Goal: Information Seeking & Learning: Learn about a topic

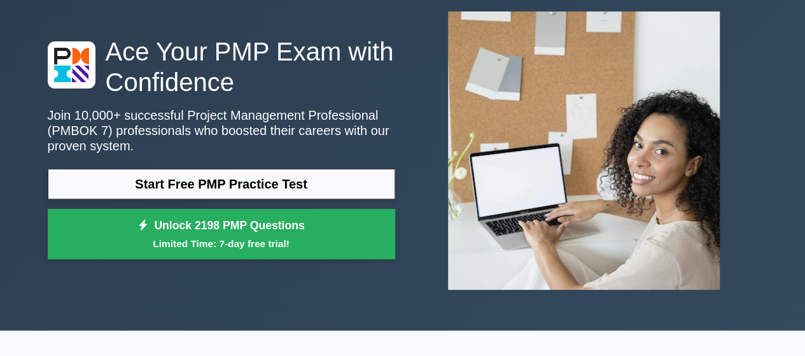
scroll to position [71, 0]
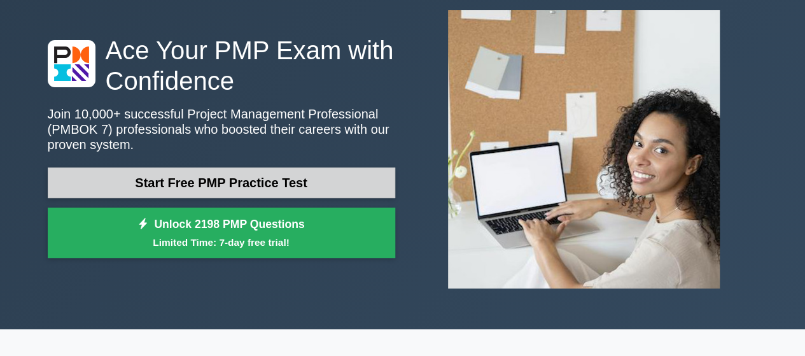
click at [285, 175] on link "Start Free PMP Practice Test" at bounding box center [221, 182] width 347 height 31
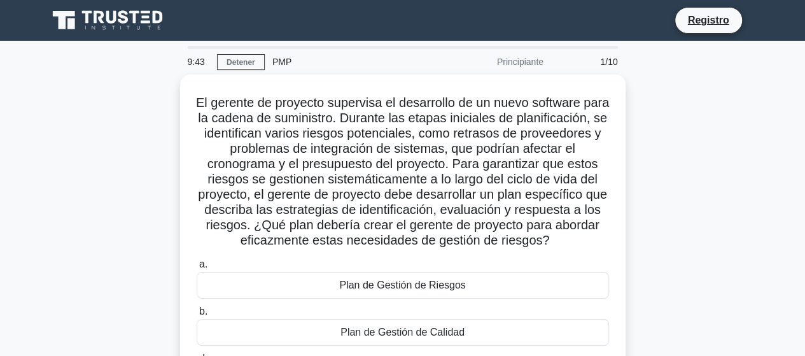
click at [644, 168] on div "El gerente de proyecto supervisa el desarrollo de un nuevo software para la cad…" at bounding box center [402, 280] width 725 height 413
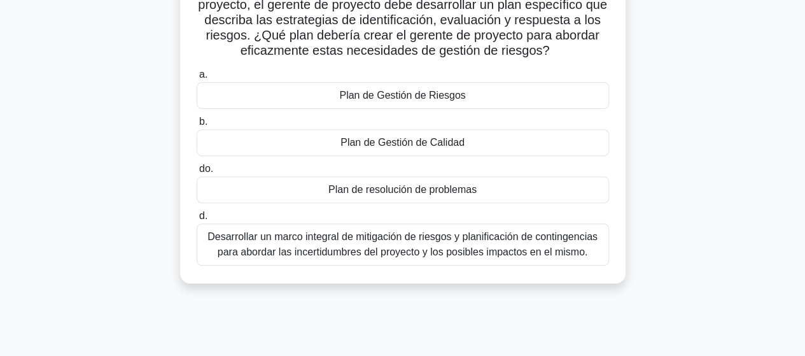
scroll to position [198, 0]
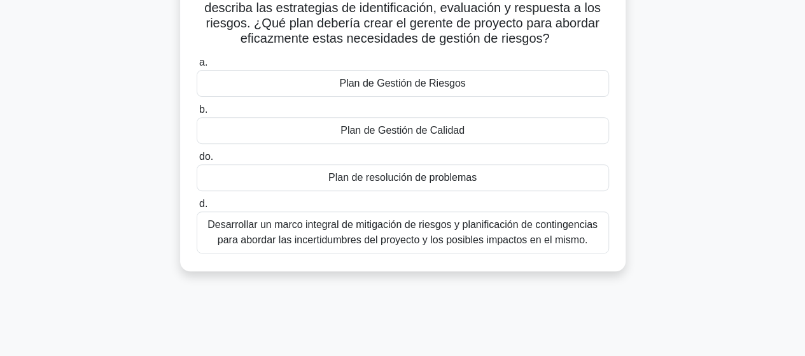
click at [553, 237] on font "Desarrollar un marco integral de mitigación de riesgos y planificación de conti…" at bounding box center [402, 232] width 390 height 26
click at [197, 208] on input "d. Desarrollar un marco integral de mitigación de riesgos y planificación de co…" at bounding box center [197, 204] width 0 height 8
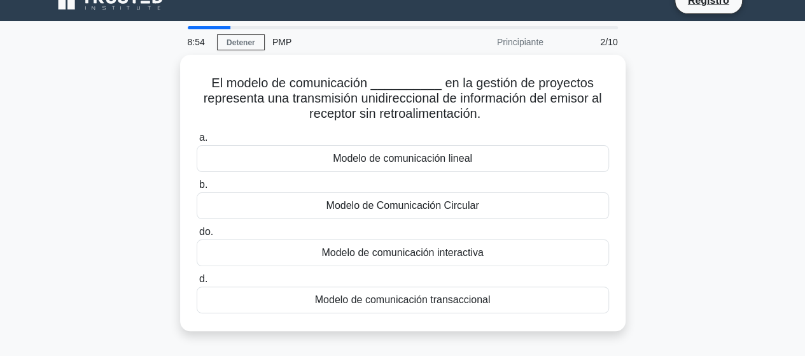
scroll to position [25, 0]
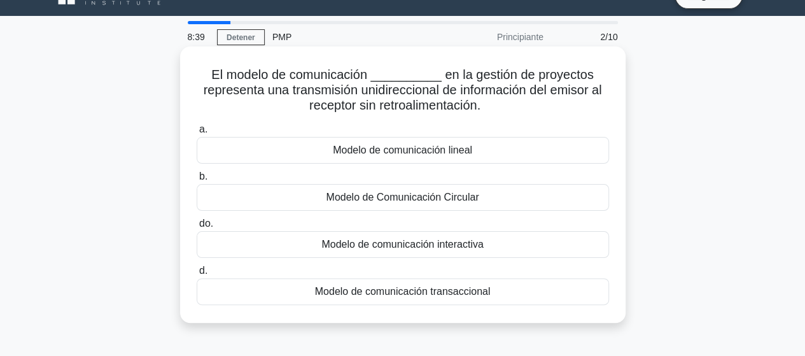
click at [463, 244] on font "Modelo de comunicación interactiva" at bounding box center [402, 244] width 162 height 11
click at [197, 228] on input "do. Modelo de comunicación interactiva" at bounding box center [197, 223] width 0 height 8
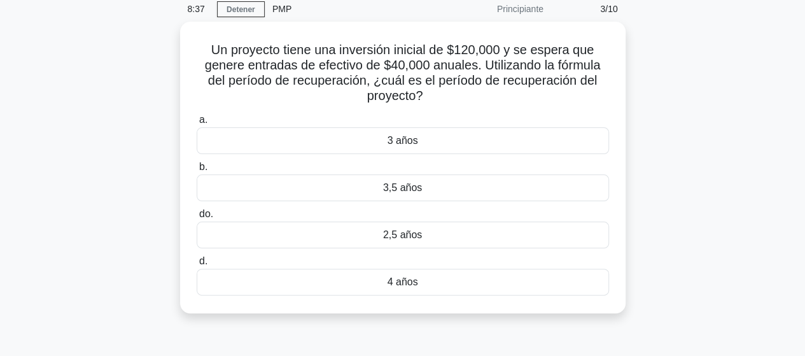
scroll to position [53, 0]
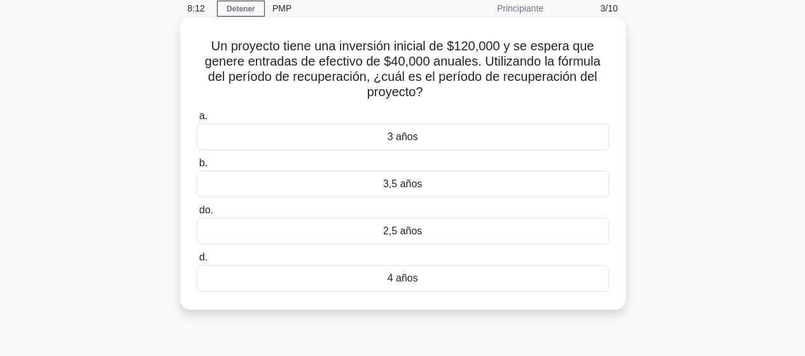
click at [396, 137] on font "3 años" at bounding box center [402, 136] width 31 height 11
click at [197, 120] on input "a. 3 años" at bounding box center [197, 116] width 0 height 8
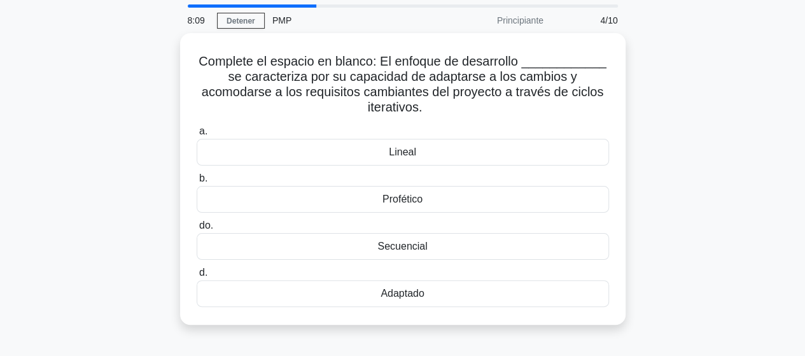
scroll to position [46, 0]
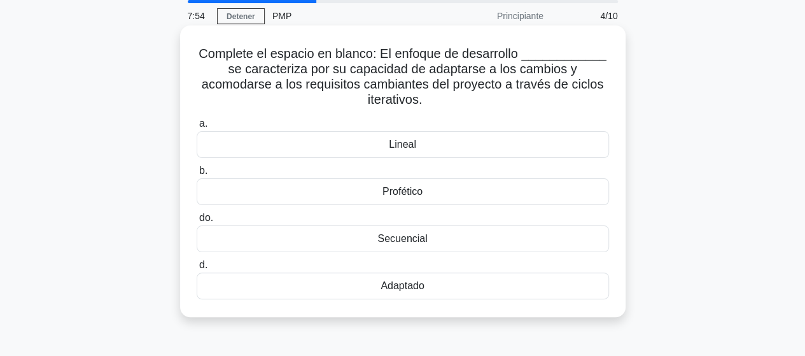
click at [372, 272] on div "Adaptado" at bounding box center [403, 285] width 412 height 27
click at [197, 267] on input "d. Adaptado" at bounding box center [197, 265] width 0 height 8
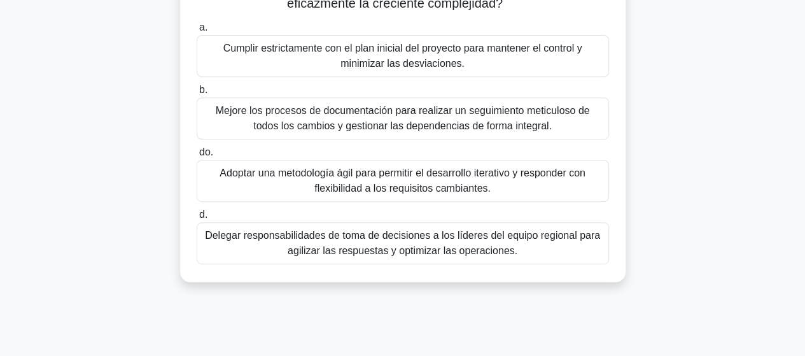
scroll to position [237, 0]
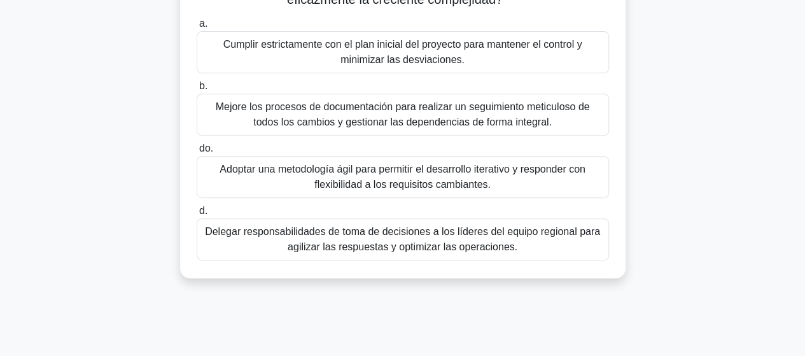
click at [289, 181] on font "Adoptar una metodología ágil para permitir el desarrollo iterativo y responder …" at bounding box center [402, 177] width 401 height 31
click at [197, 153] on input "do. Adoptar una metodología ágil para permitir el desarrollo iterativo y respon…" at bounding box center [197, 148] width 0 height 8
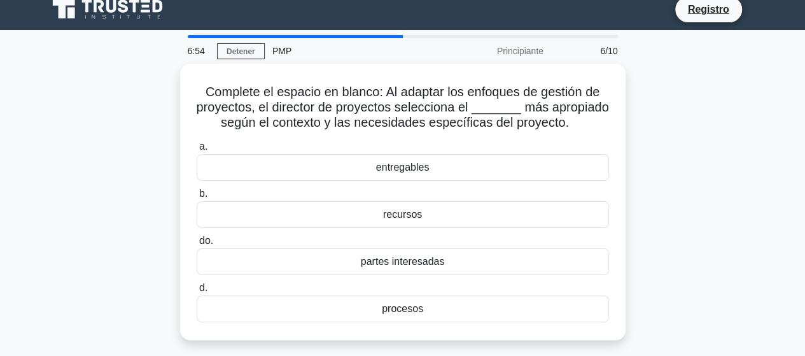
scroll to position [26, 0]
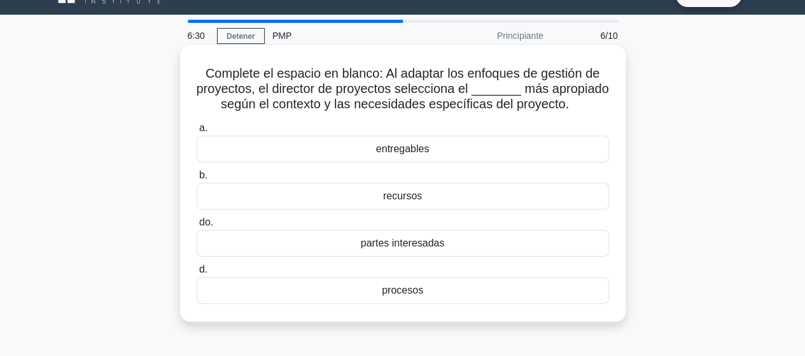
click at [350, 300] on div "procesos" at bounding box center [403, 290] width 412 height 27
click at [197, 274] on input "d. procesos" at bounding box center [197, 269] width 0 height 8
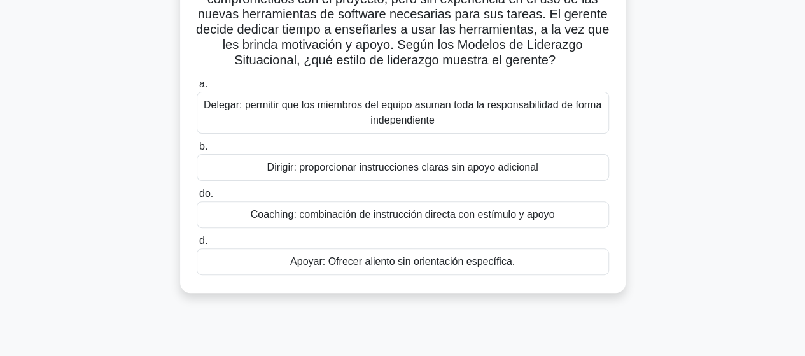
scroll to position [120, 0]
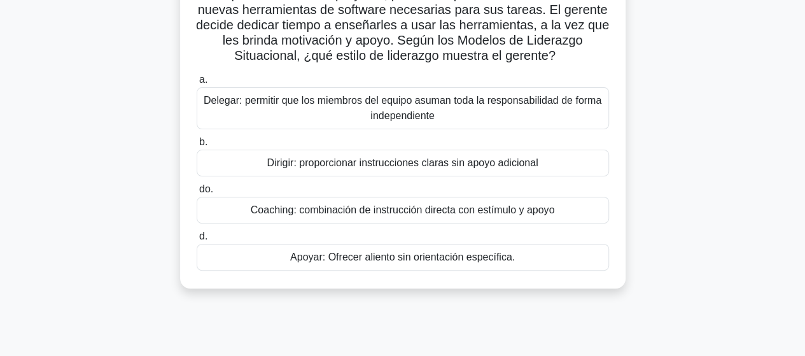
click at [352, 205] on font "Coaching: combinación de instrucción directa con estímulo y apoyo" at bounding box center [403, 209] width 304 height 11
click at [197, 193] on input "do. Coaching: combinación de instrucción directa con estímulo y apoyo" at bounding box center [197, 189] width 0 height 8
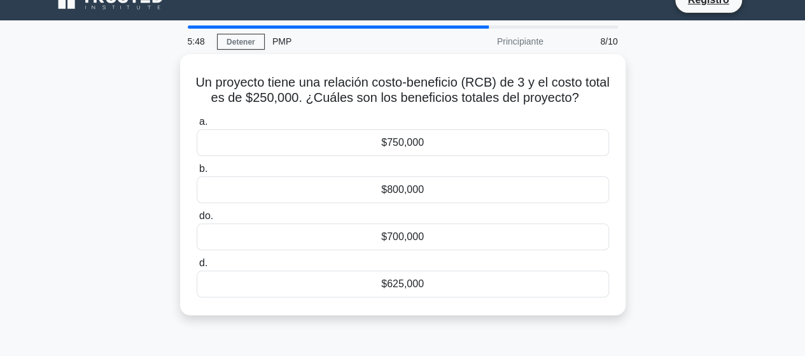
scroll to position [0, 0]
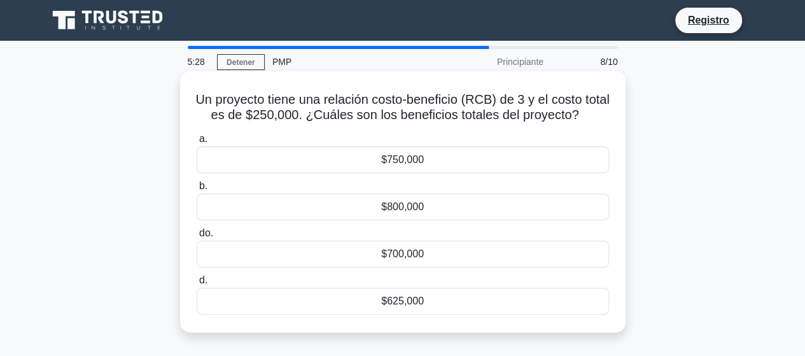
click at [323, 173] on div "$750,000" at bounding box center [403, 159] width 412 height 27
click at [197, 143] on input "a. $750,000" at bounding box center [197, 139] width 0 height 8
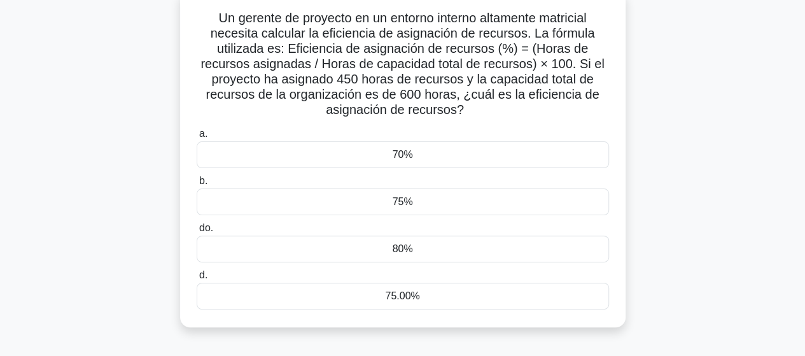
scroll to position [85, 0]
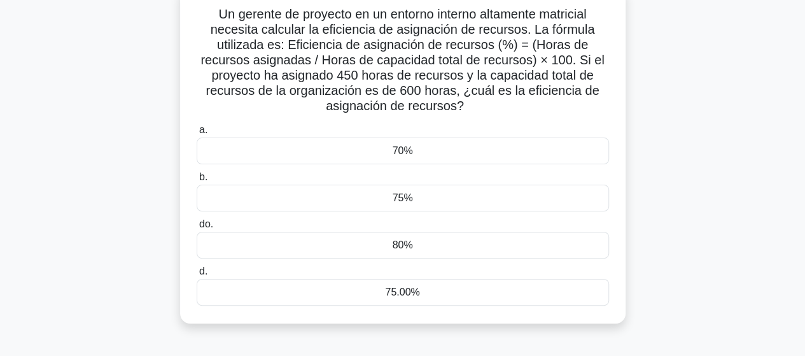
click at [387, 148] on div "70%" at bounding box center [403, 150] width 412 height 27
click at [197, 134] on input "a. 70%" at bounding box center [197, 130] width 0 height 8
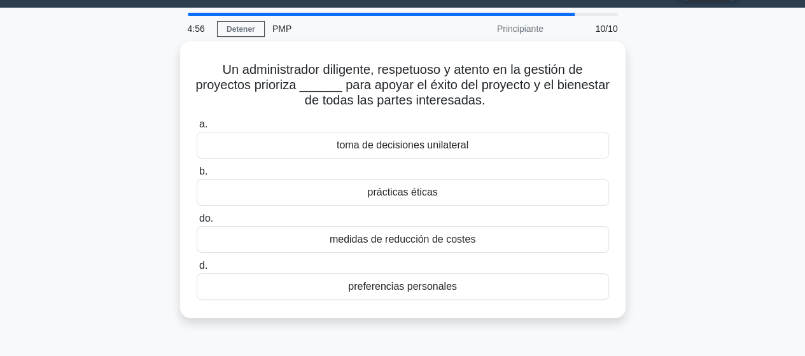
scroll to position [34, 0]
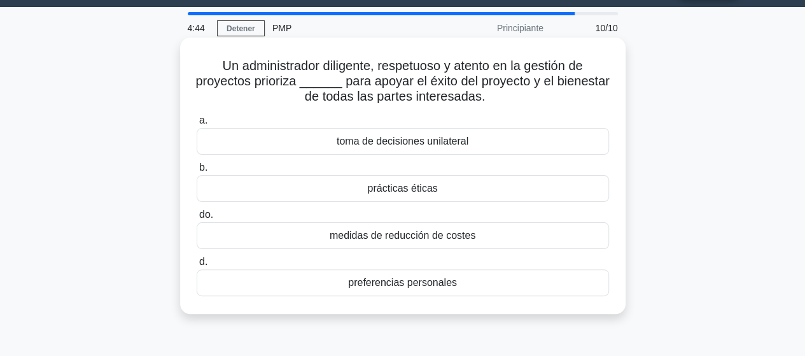
click at [256, 186] on div "prácticas éticas" at bounding box center [403, 188] width 412 height 27
click at [197, 172] on input "b. prácticas éticas" at bounding box center [197, 167] width 0 height 8
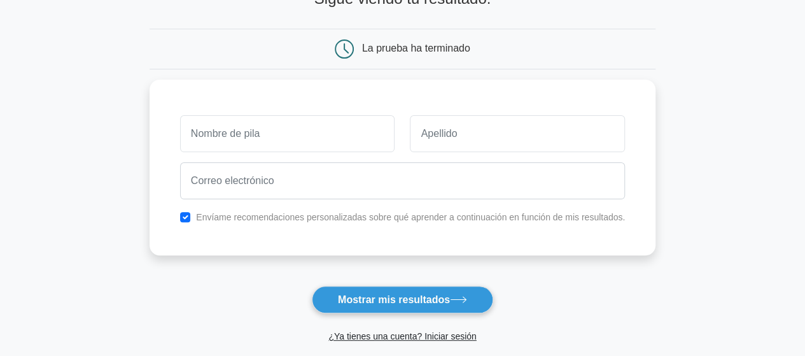
scroll to position [99, 0]
type input "e"
type input "[PERSON_NAME]"
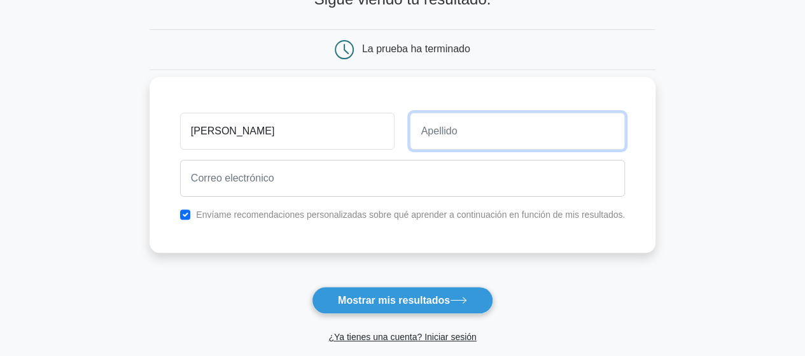
click at [483, 142] on input "text" at bounding box center [517, 131] width 215 height 37
type input "soto"
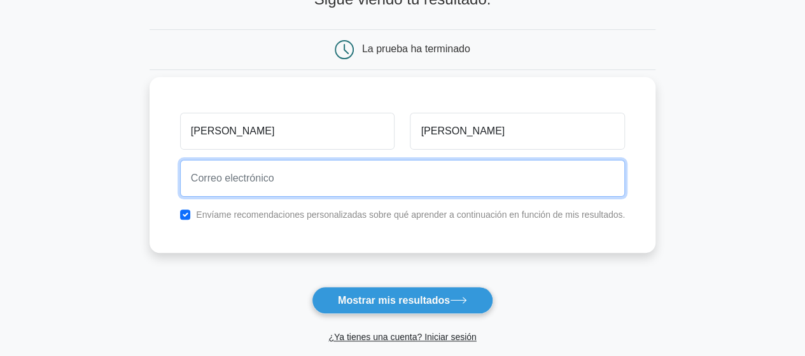
click at [456, 174] on input "email" at bounding box center [402, 178] width 445 height 37
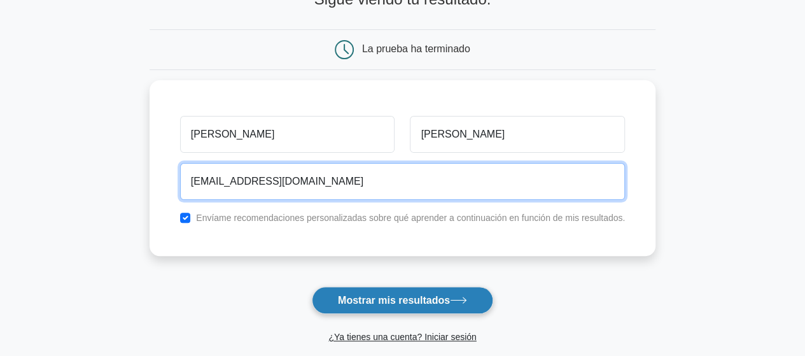
type input "erick_soto_3@hotmail.com"
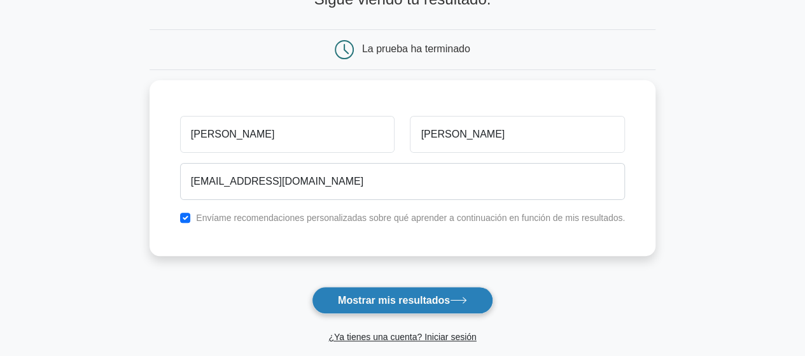
click at [411, 310] on button "Mostrar mis resultados" at bounding box center [402, 299] width 181 height 27
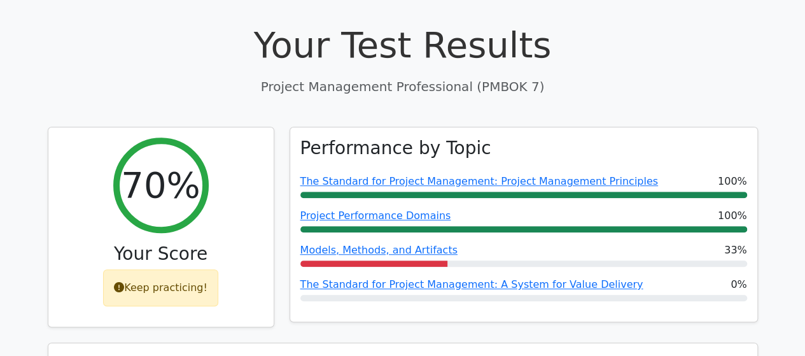
scroll to position [425, 0]
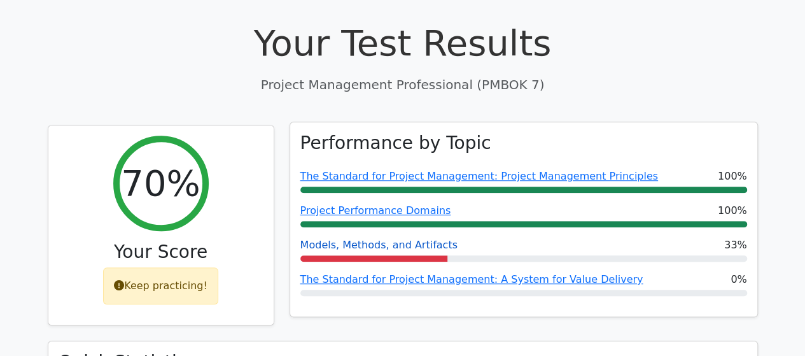
click at [365, 239] on link "Models, Methods, and Artifacts" at bounding box center [378, 245] width 157 height 12
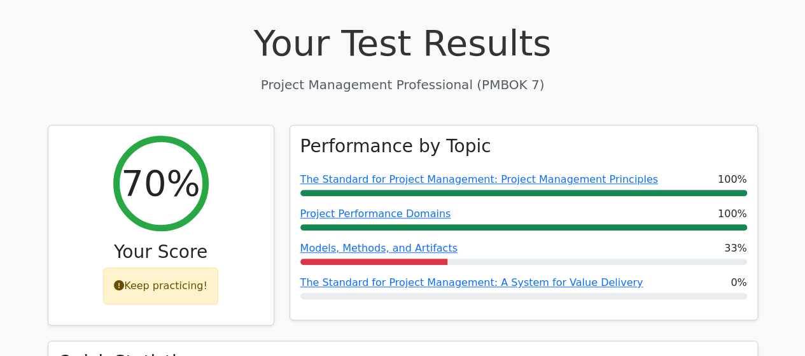
scroll to position [458, 0]
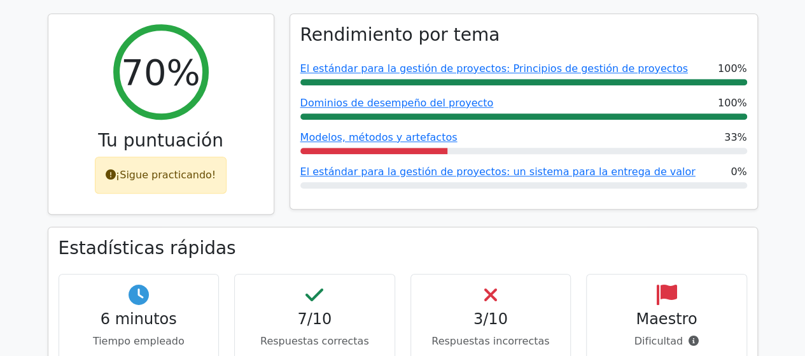
scroll to position [551, 0]
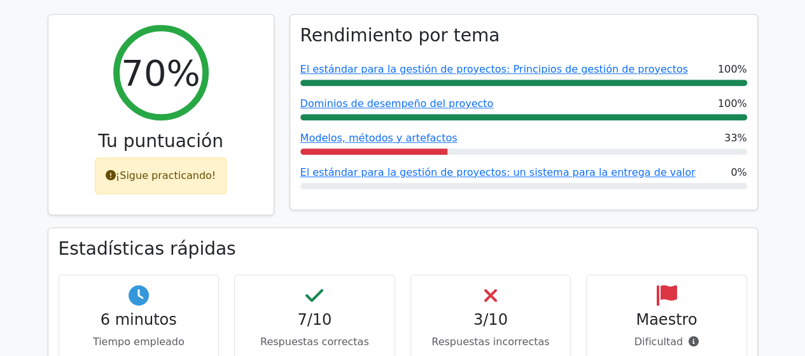
click at [496, 285] on icon at bounding box center [490, 295] width 13 height 20
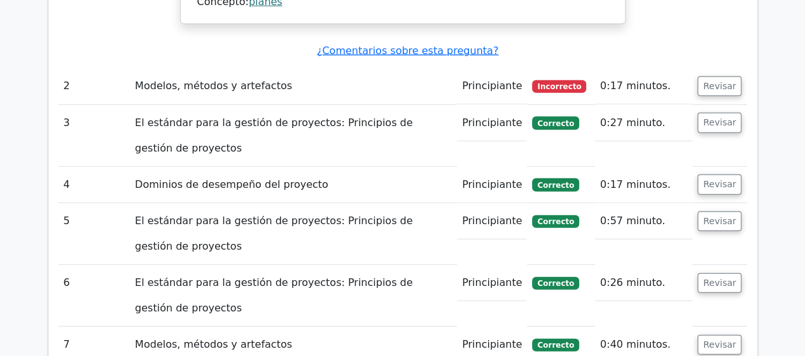
scroll to position [1724, 0]
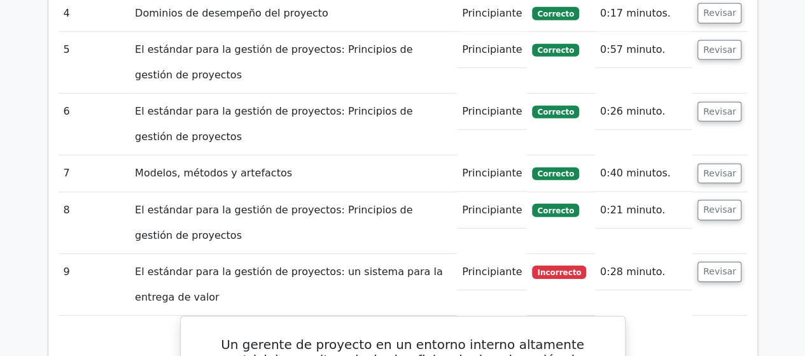
scroll to position [1890, 0]
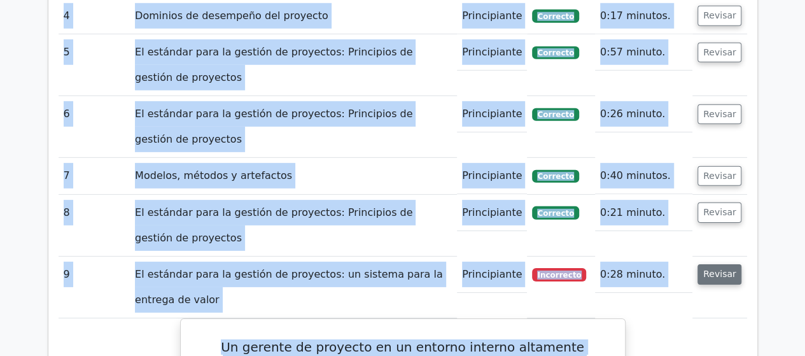
click at [725, 264] on button "Revisar" at bounding box center [719, 274] width 45 height 20
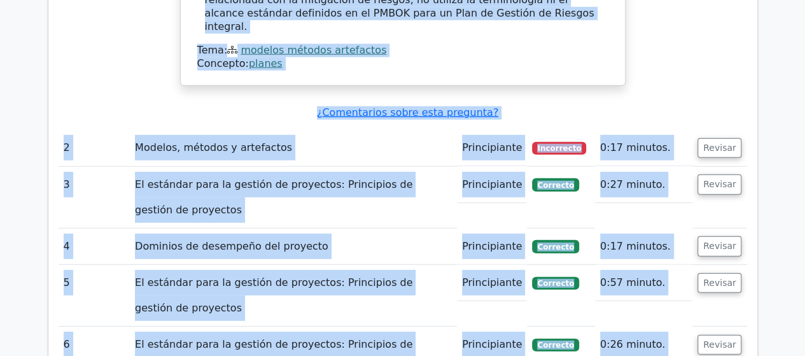
scroll to position [1659, 0]
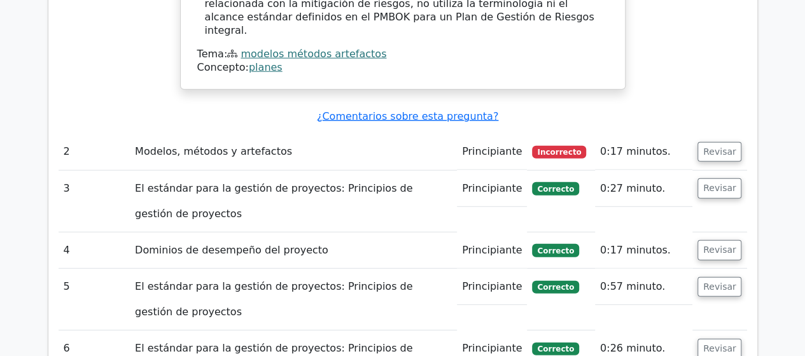
drag, startPoint x: 652, startPoint y: 163, endPoint x: 777, endPoint y: 160, distance: 125.4
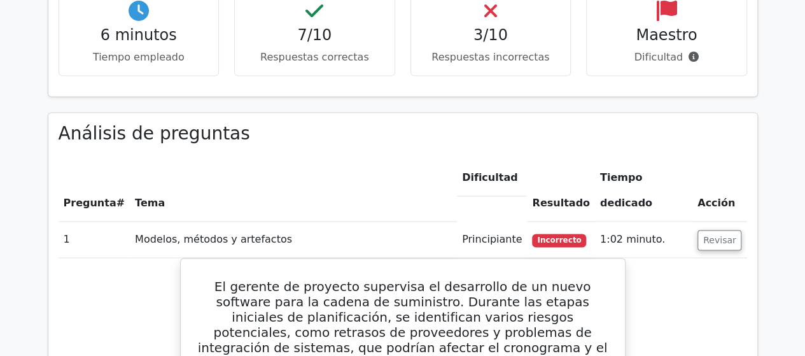
scroll to position [838, 0]
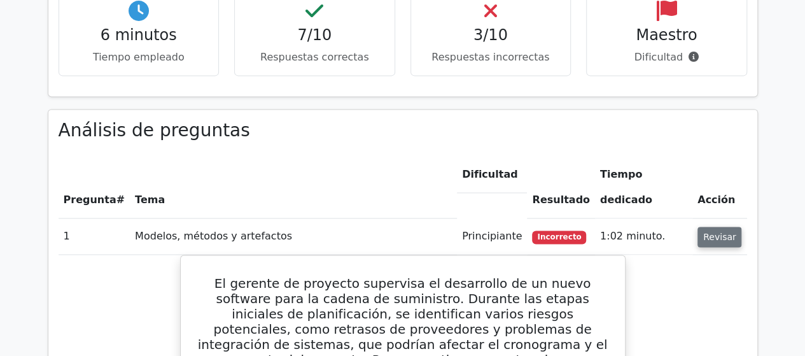
click at [716, 232] on font "Revisar" at bounding box center [719, 237] width 33 height 10
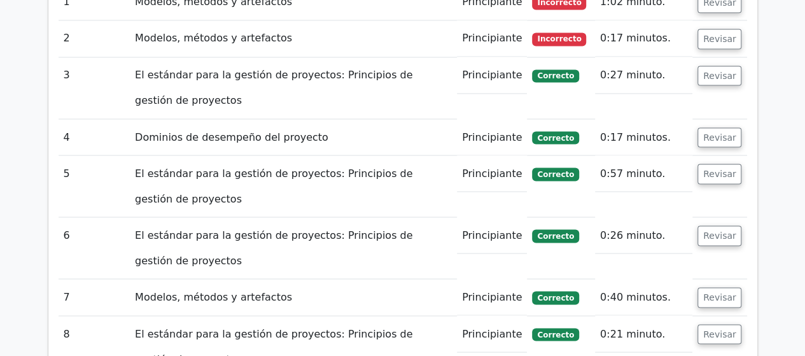
scroll to position [1078, 0]
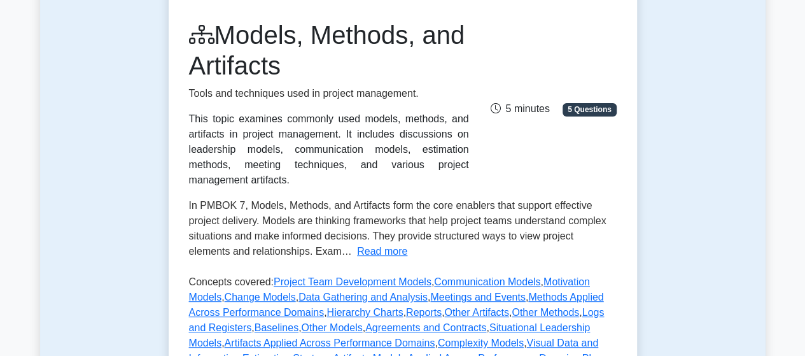
scroll to position [163, 0]
